Goal: Book appointment/travel/reservation

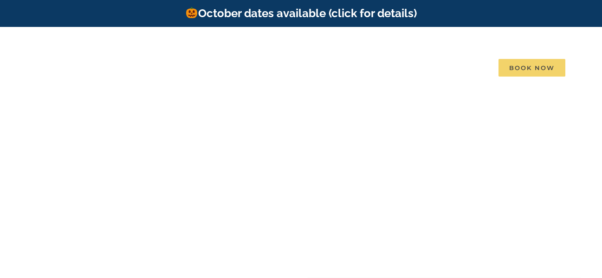
click at [528, 59] on span "Book Now" at bounding box center [532, 68] width 67 height 18
